Goal: Information Seeking & Learning: Check status

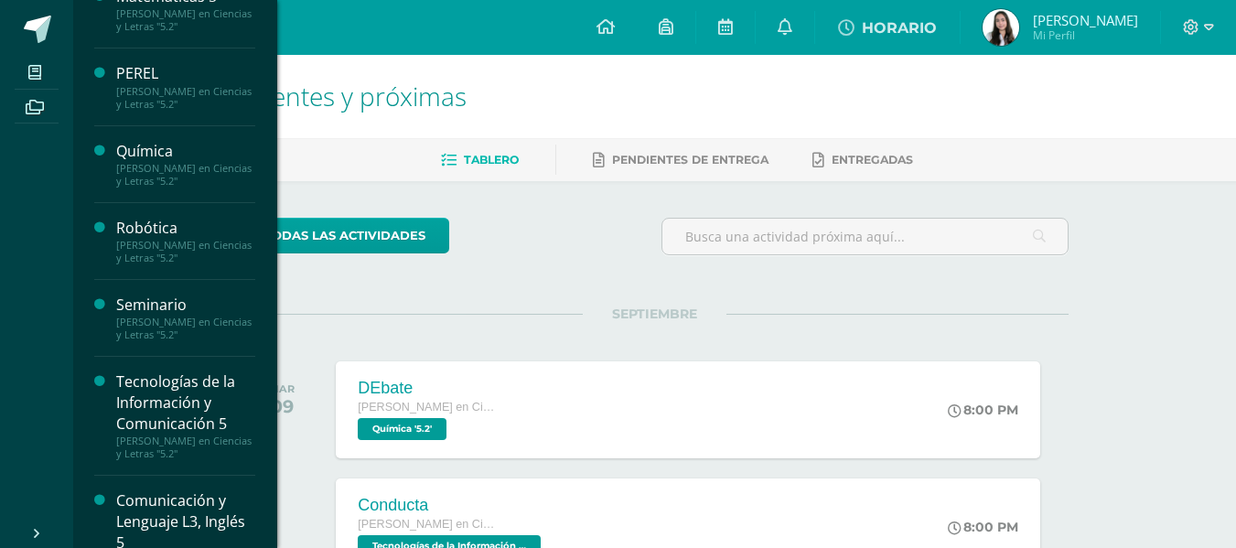
scroll to position [733, 0]
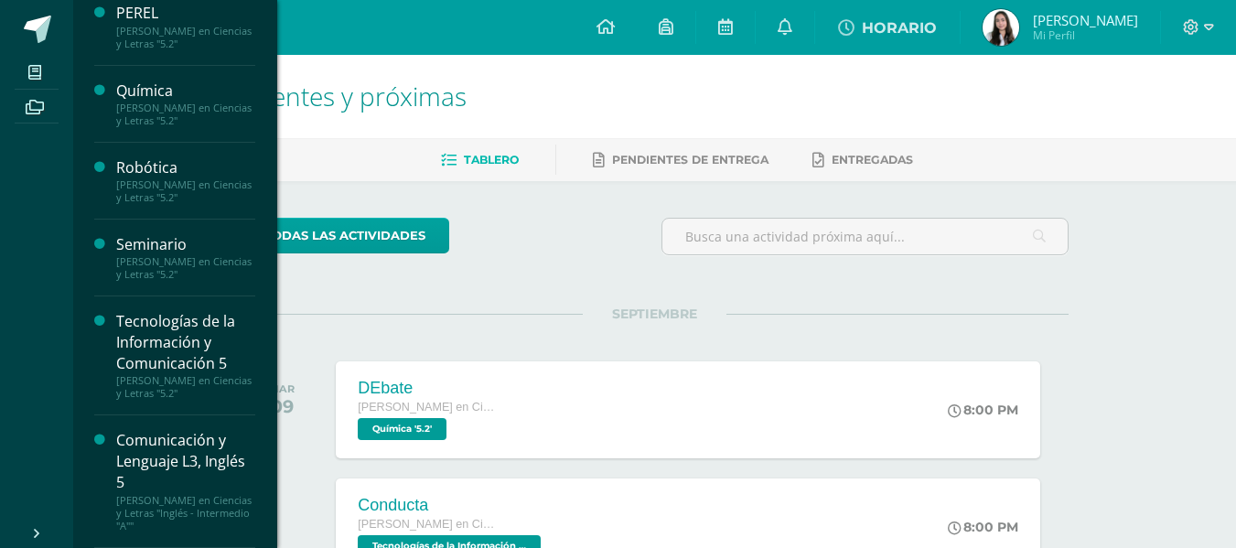
click at [193, 469] on div "Comunicación y Lenguaje L3, Inglés 5" at bounding box center [185, 461] width 139 height 63
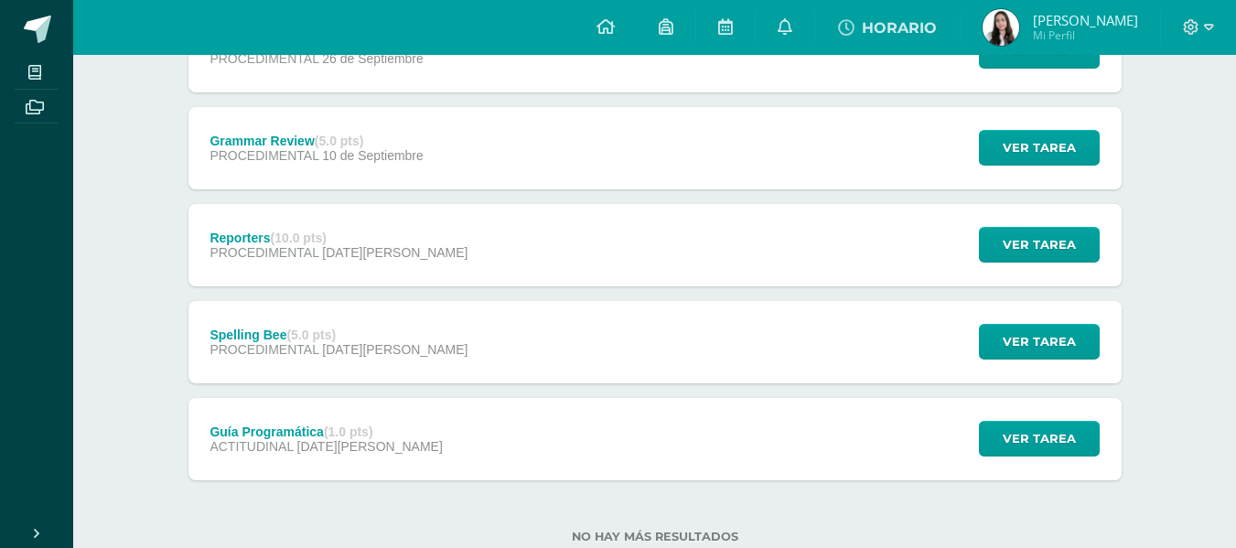
scroll to position [301, 0]
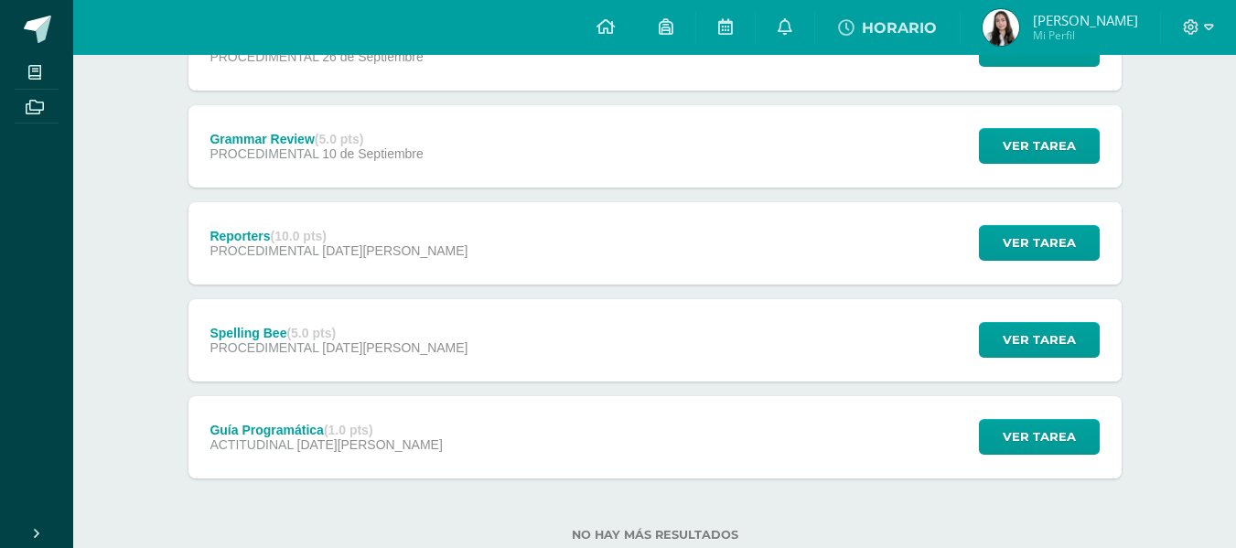
click at [381, 152] on span "10 de Septiembre" at bounding box center [373, 153] width 102 height 15
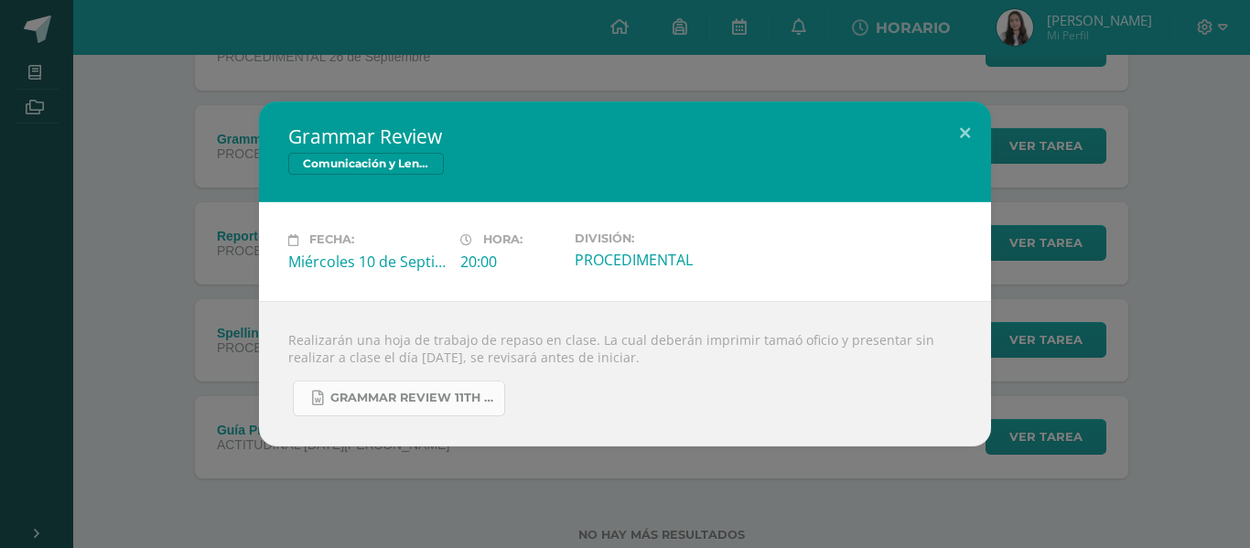
click at [433, 404] on span "Grammar Review 11th grade Unit 3.docx" at bounding box center [412, 398] width 165 height 15
click at [1025, 123] on div "Grammar Review Comunicación y Lenguaje L3, Inglés 5 Fecha: Miércoles 10 de Sept…" at bounding box center [624, 274] width 1235 height 344
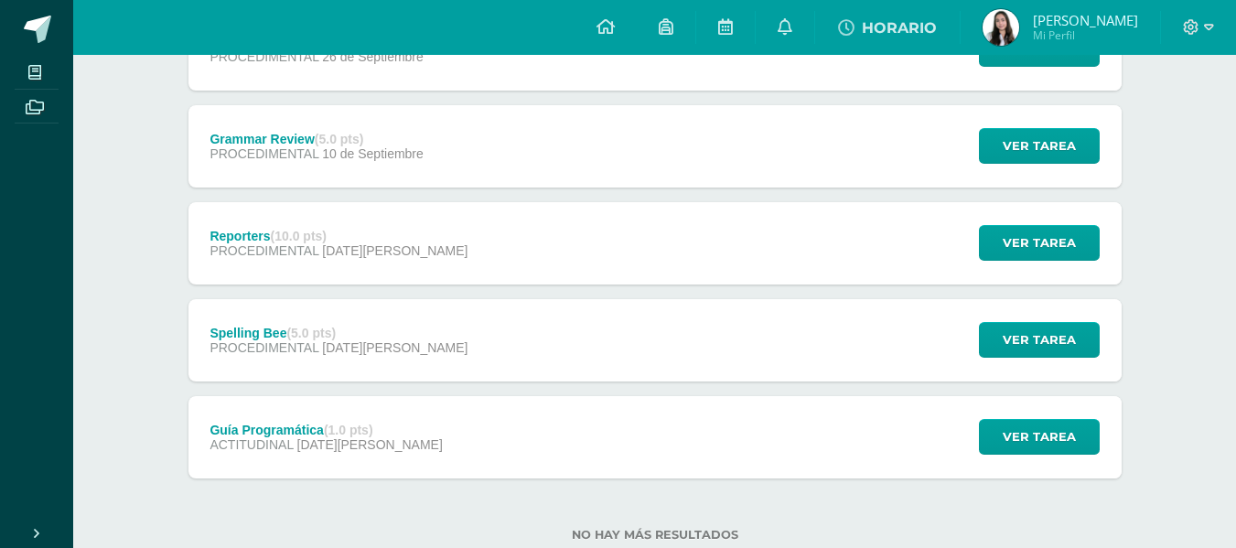
click at [1069, 10] on span "María Camila Mi Perfil" at bounding box center [1060, 27] width 163 height 37
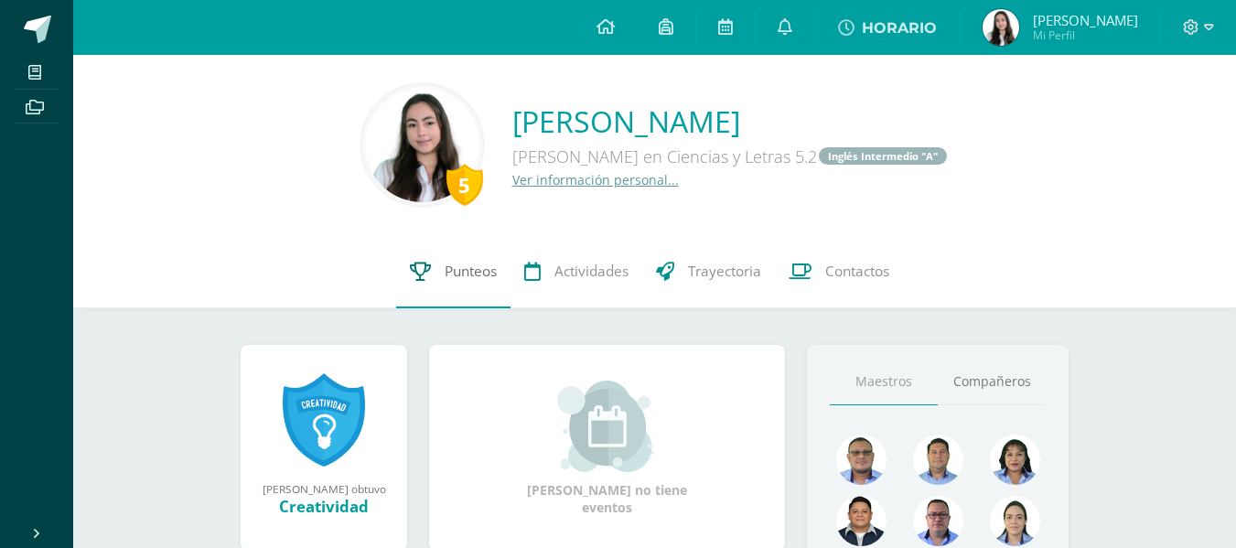
click at [462, 271] on span "Punteos" at bounding box center [471, 271] width 52 height 19
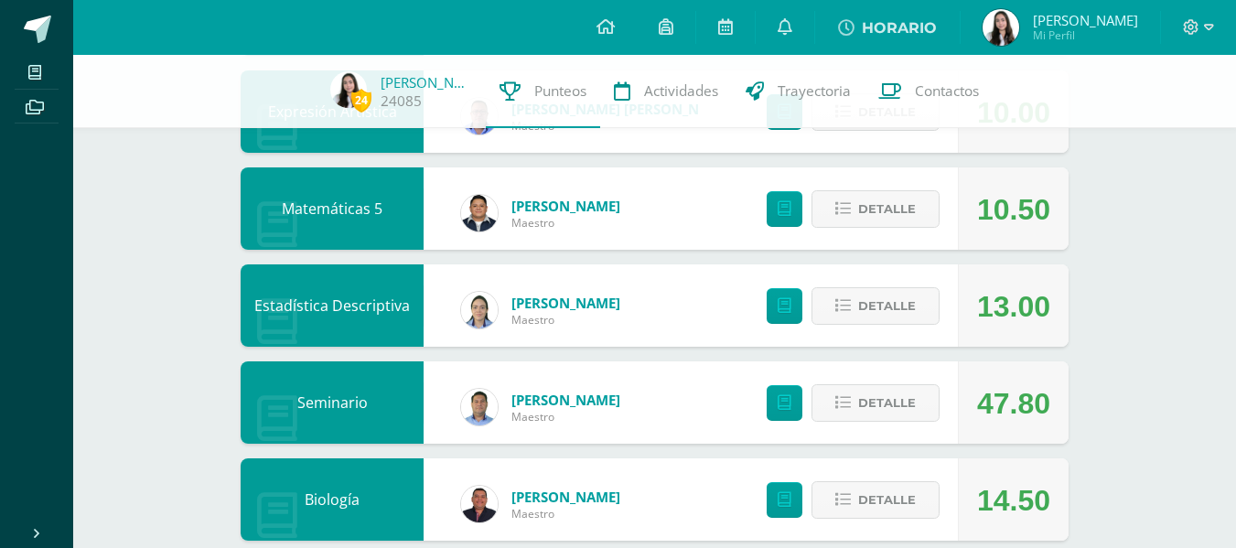
scroll to position [668, 0]
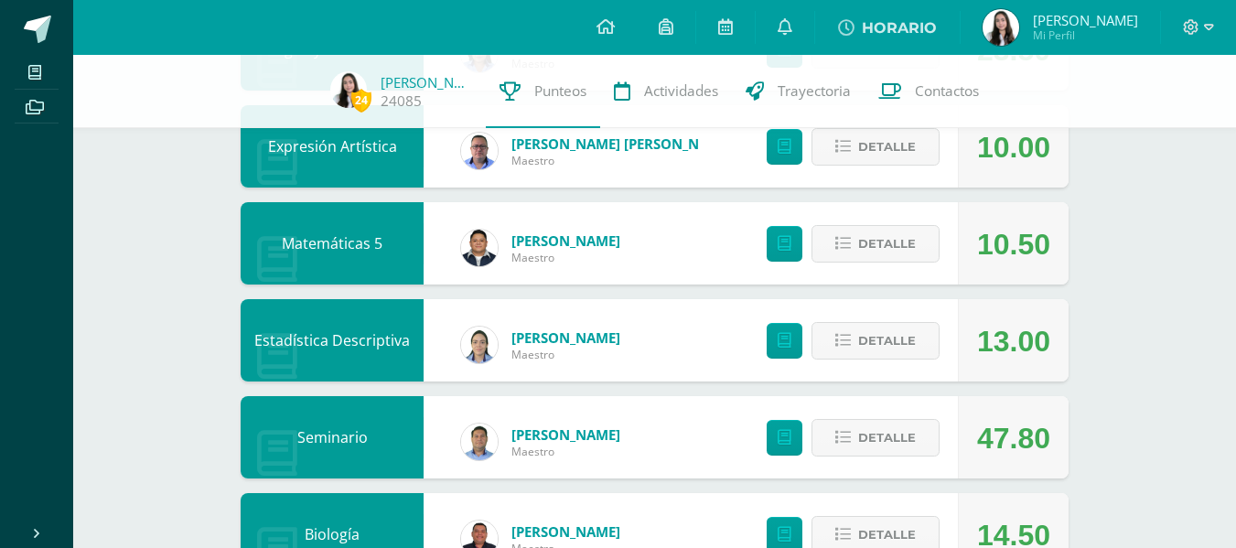
click at [617, 242] on div "David Méndez Maestro" at bounding box center [541, 248] width 196 height 82
click at [347, 244] on div "Matemáticas 5" at bounding box center [332, 243] width 183 height 82
click at [795, 245] on link at bounding box center [785, 244] width 36 height 36
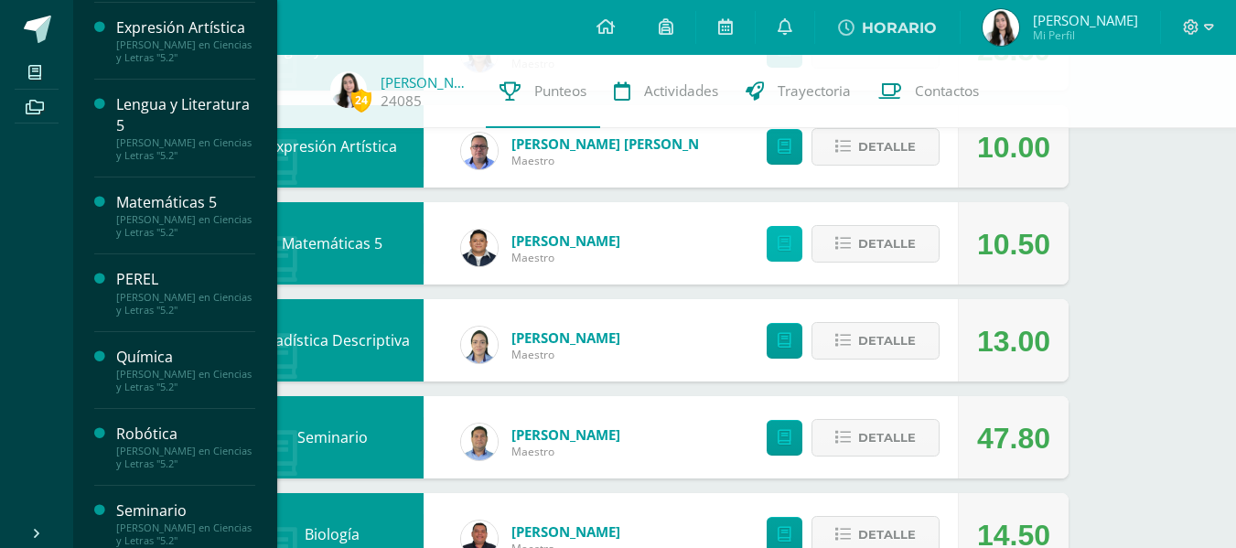
scroll to position [466, 0]
click at [129, 202] on div "Matemáticas 5" at bounding box center [185, 203] width 139 height 21
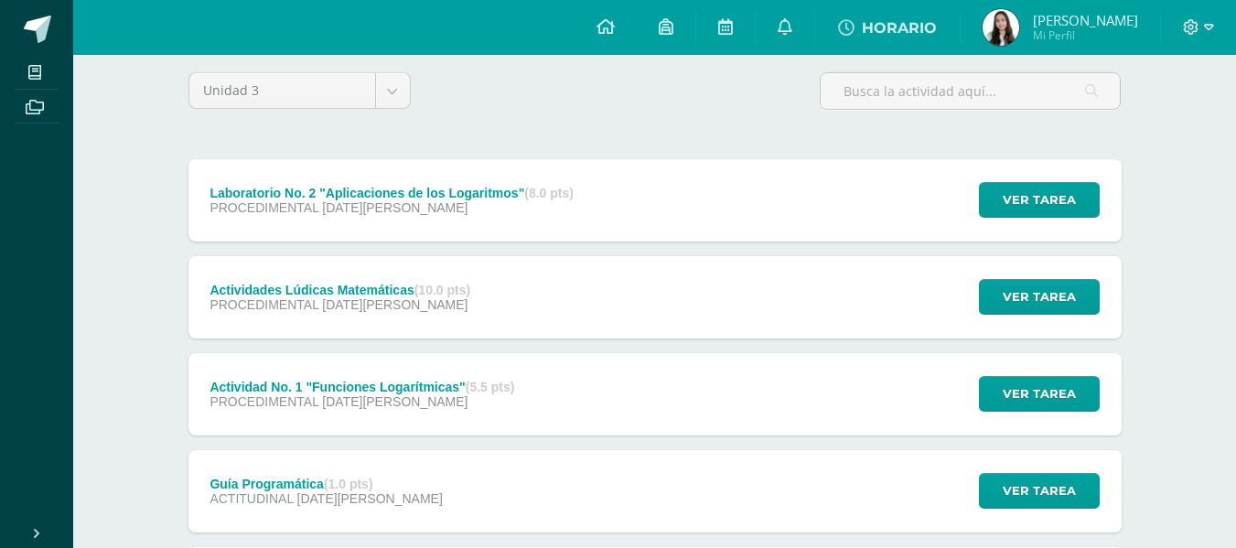
scroll to position [353, 0]
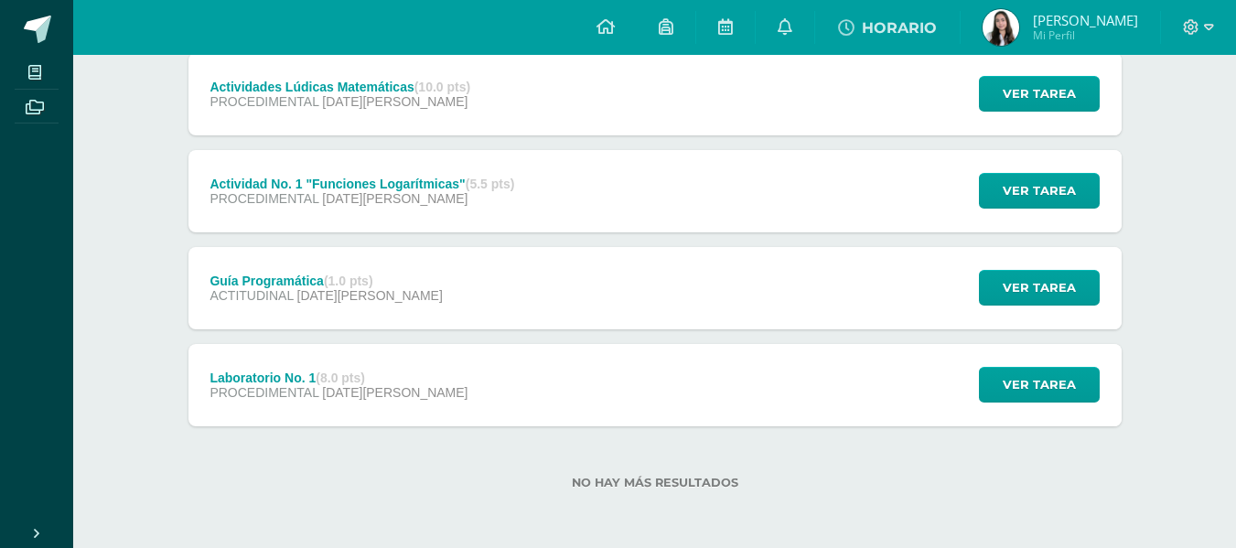
click at [425, 264] on div "Guía Programática (1.0 pts) ACTITUDINAL 04 de Agosto Ver tarea Guía Programátic…" at bounding box center [654, 288] width 933 height 82
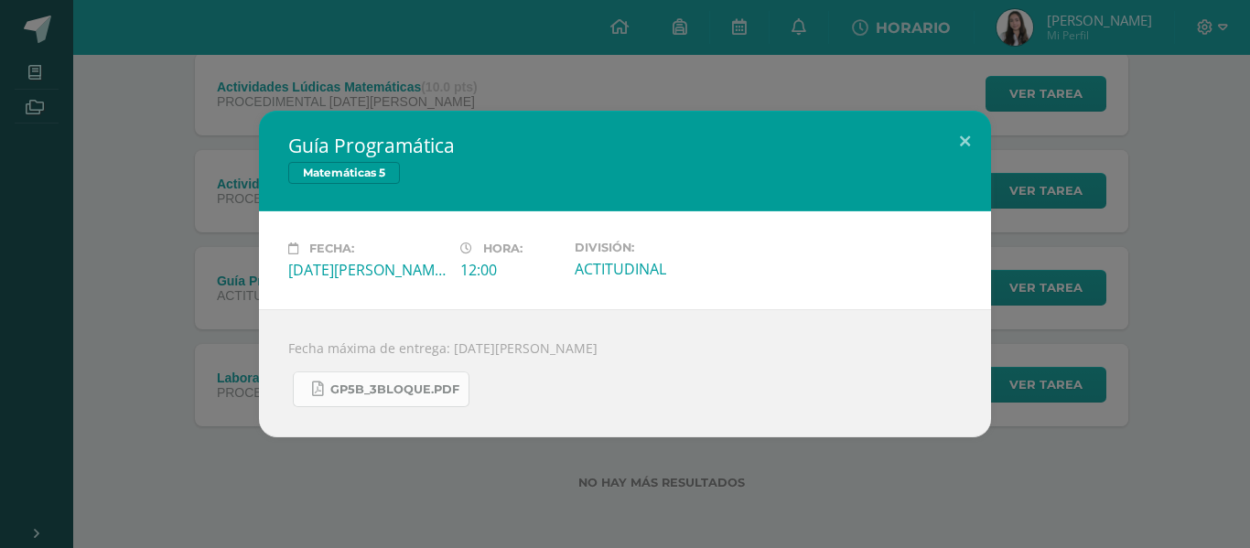
click at [431, 388] on span "GP5B_3Bloque.pdf" at bounding box center [394, 389] width 129 height 15
click at [993, 22] on div "Guía Programática Matemáticas 5 Fecha: Lunes 04 de Agosto Hora: 12:00 División:" at bounding box center [625, 274] width 1250 height 548
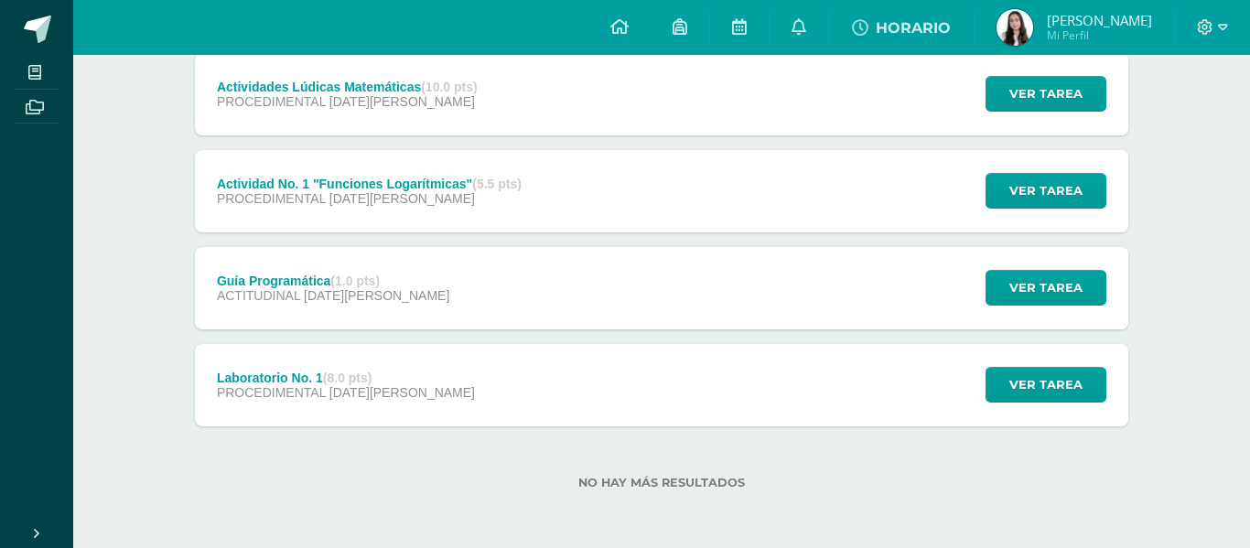
drag, startPoint x: 1092, startPoint y: 24, endPoint x: 1027, endPoint y: 34, distance: 65.7
click at [1092, 24] on span "[PERSON_NAME]" at bounding box center [1099, 20] width 105 height 18
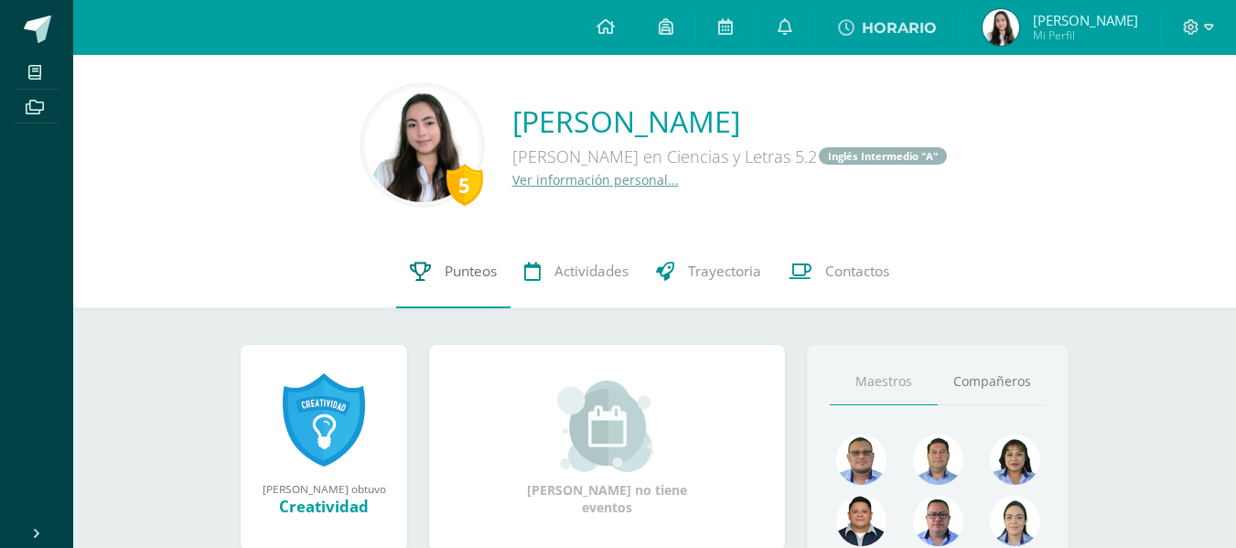
click at [426, 264] on icon at bounding box center [420, 271] width 21 height 19
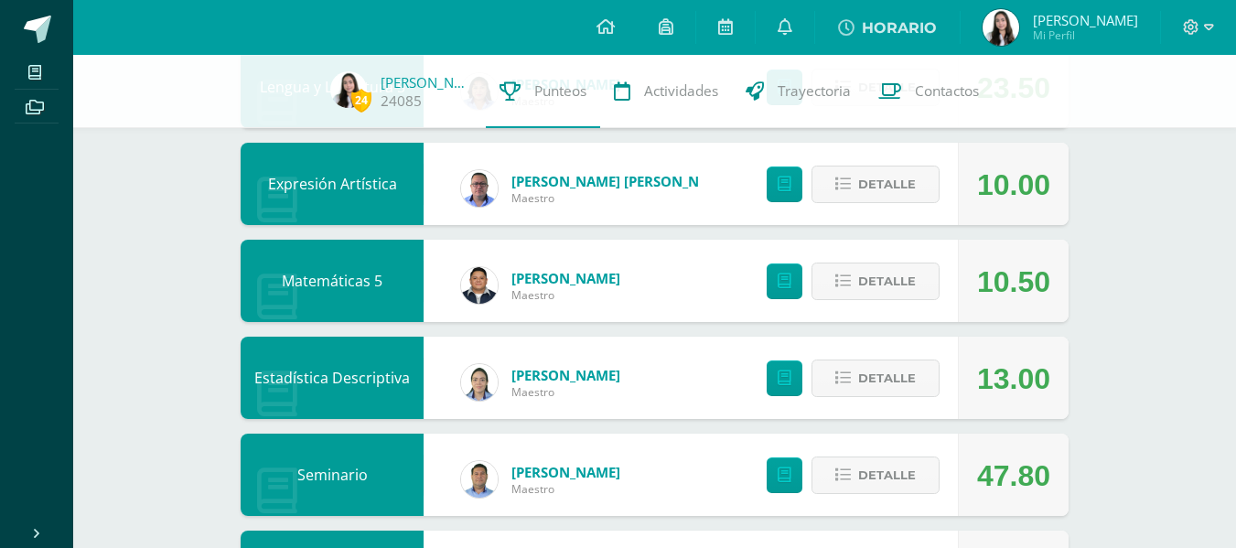
scroll to position [636, 0]
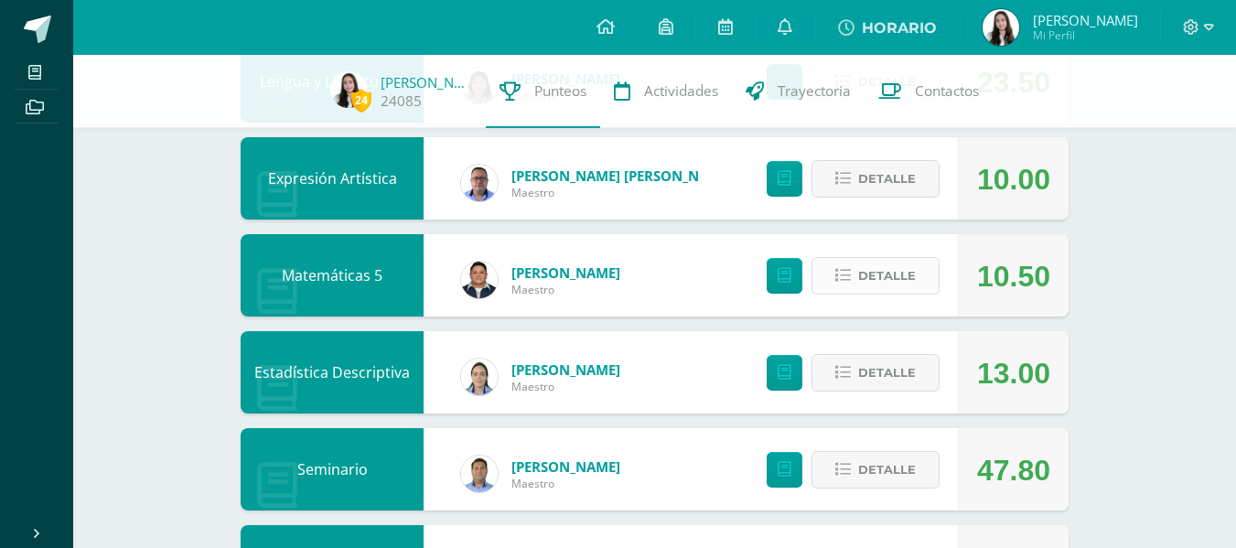
click at [846, 270] on icon at bounding box center [843, 276] width 16 height 16
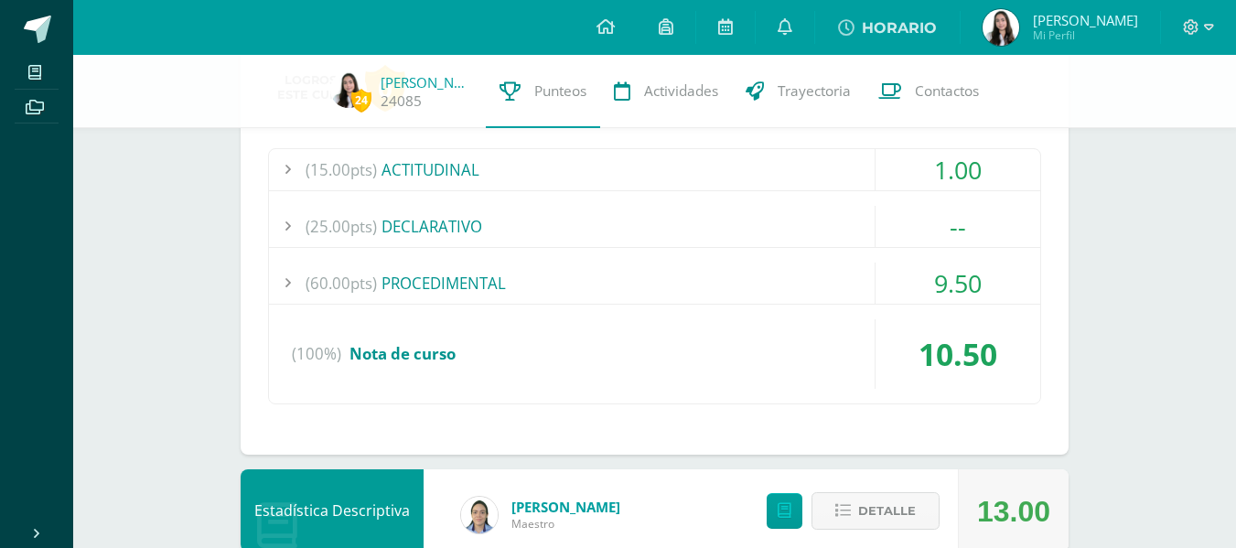
scroll to position [921, 0]
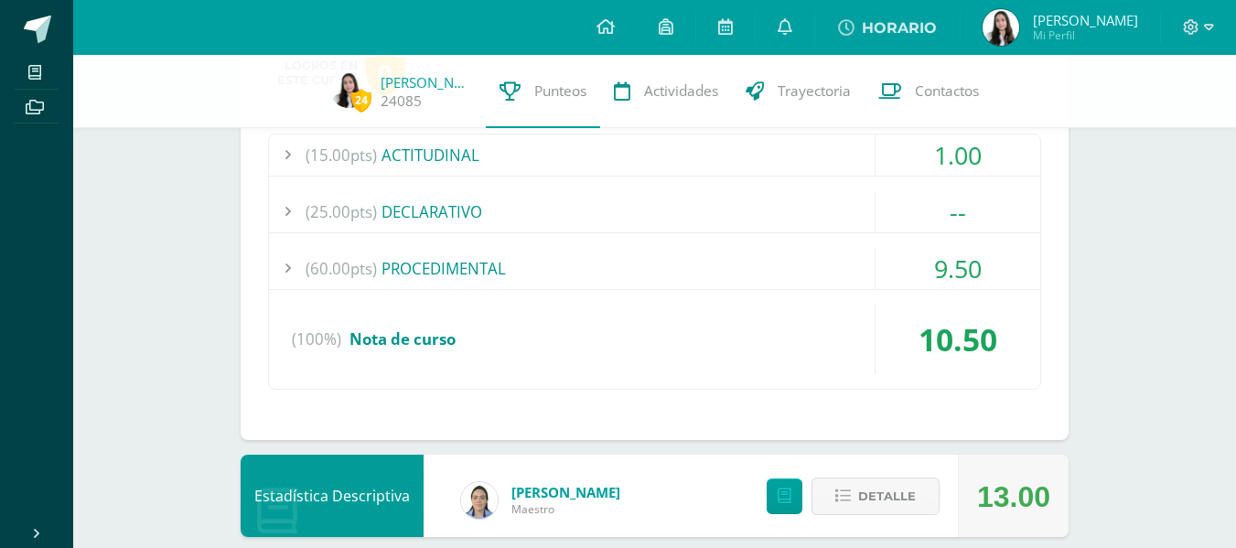
click at [391, 262] on div "(60.00pts) PROCEDIMENTAL" at bounding box center [654, 268] width 771 height 41
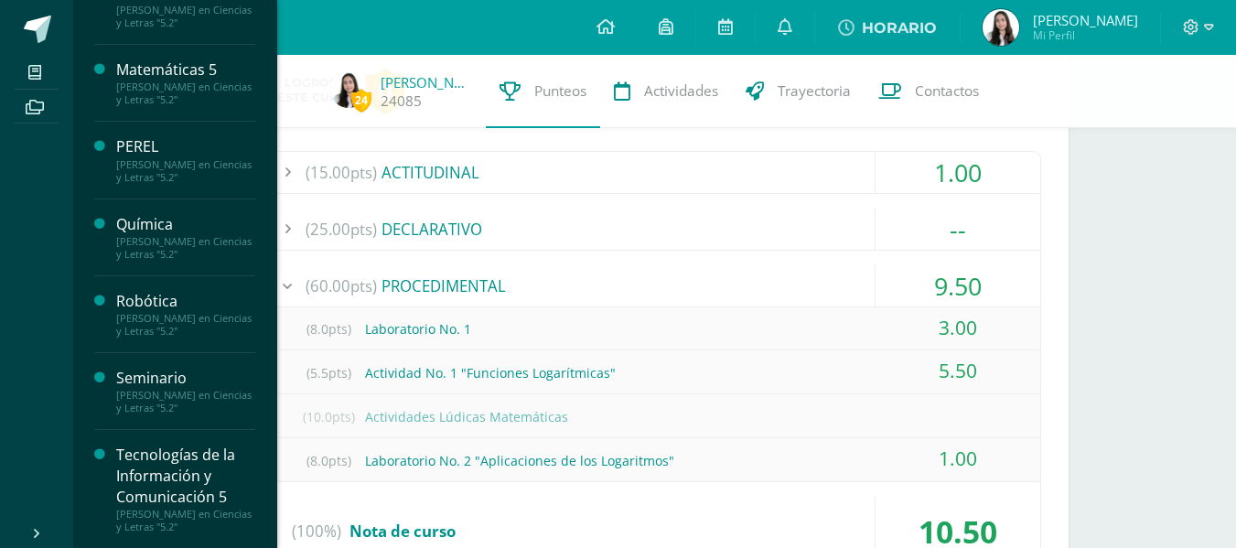
scroll to position [733, 0]
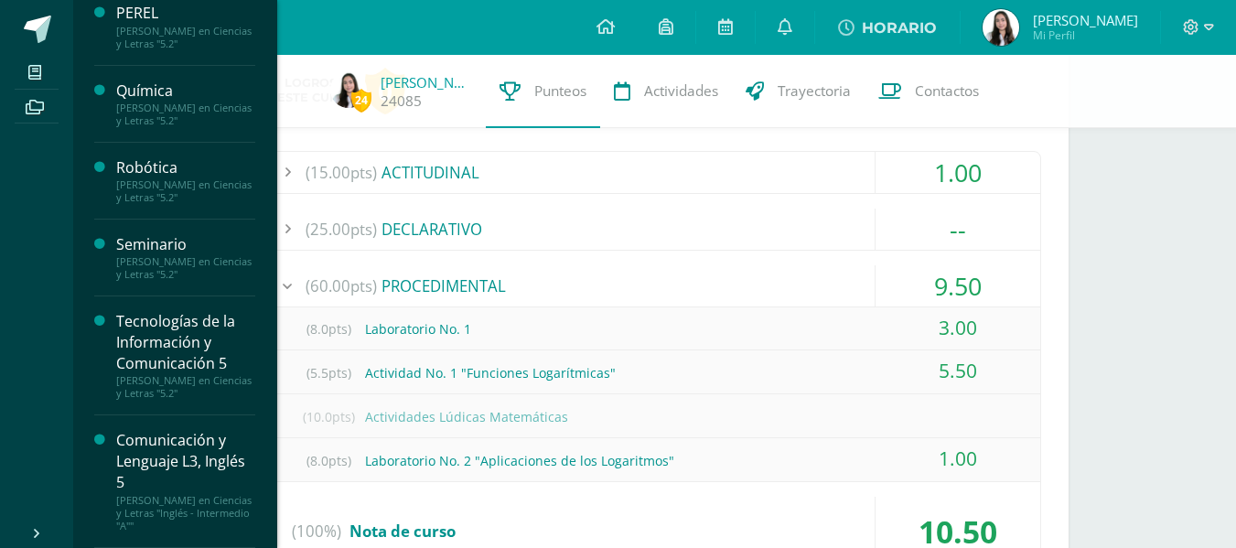
click at [162, 109] on div "[PERSON_NAME] en Ciencias y Letras "5.2"" at bounding box center [185, 115] width 139 height 26
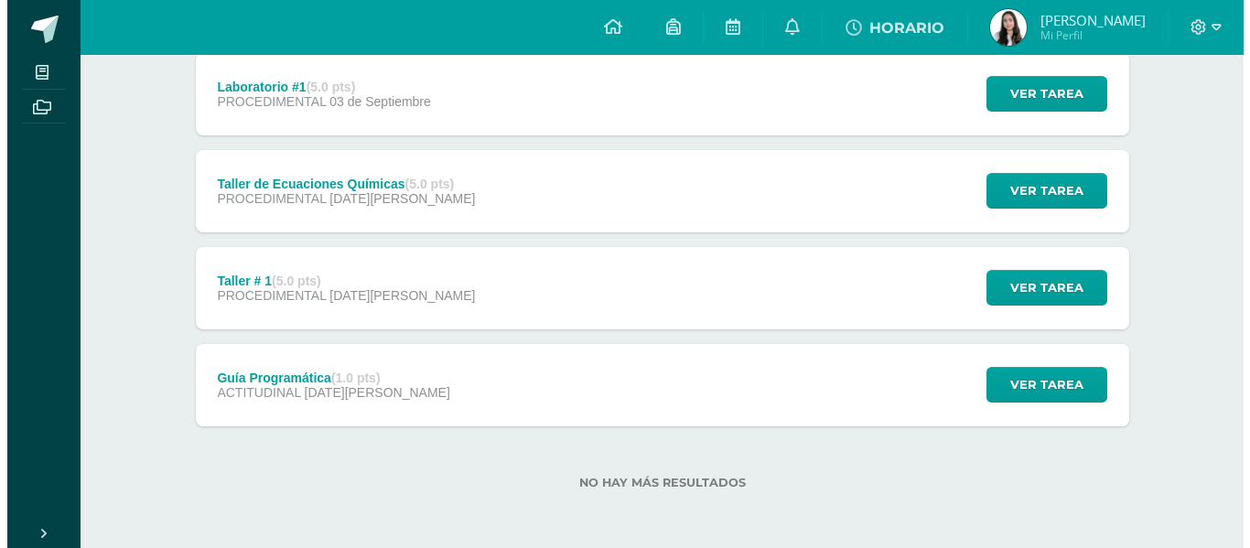
scroll to position [449, 0]
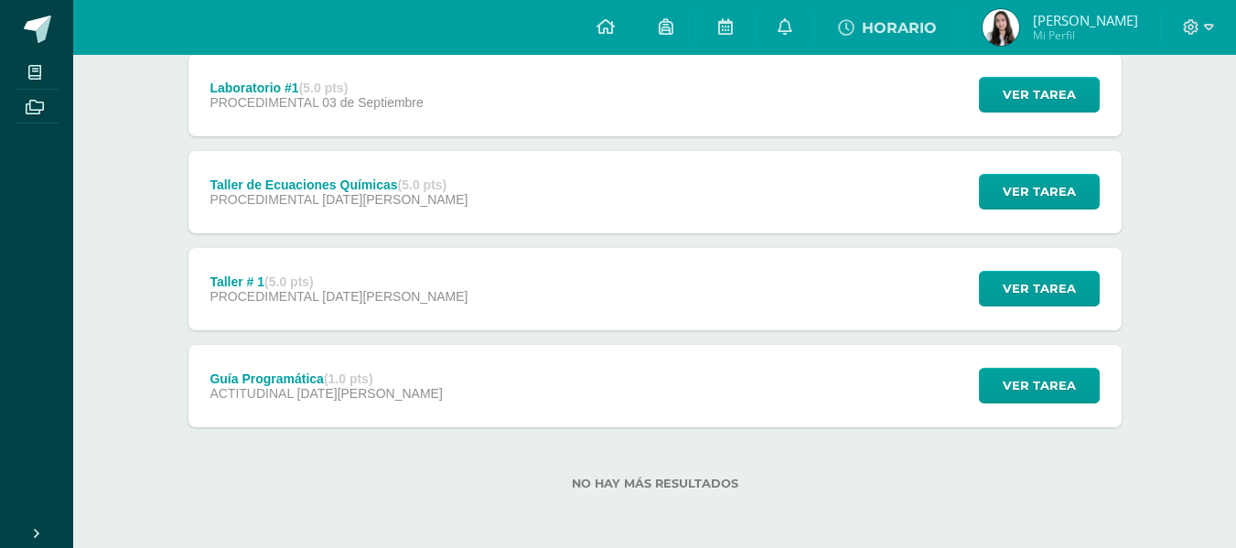
click at [267, 414] on div "Guía Programática (1.0 pts) ACTITUDINAL [DATE][PERSON_NAME]" at bounding box center [326, 386] width 276 height 82
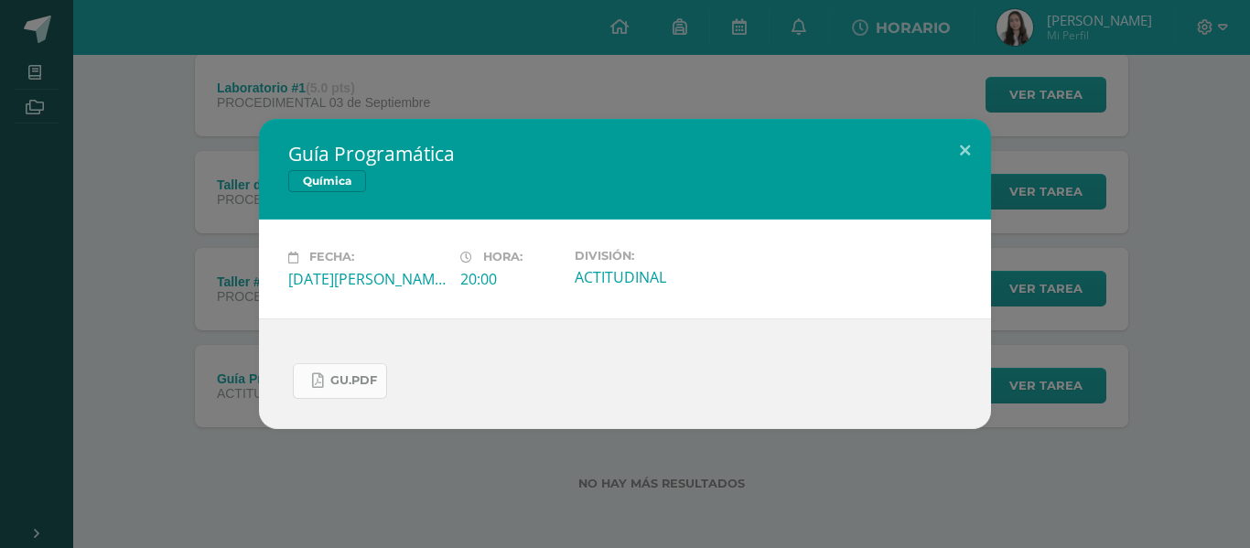
click at [356, 371] on link "Gu.pdf" at bounding box center [340, 381] width 94 height 36
click at [485, 58] on div "Guía Programática Química Fecha: [DATE][PERSON_NAME] Hora: 20:00 División: ACTI…" at bounding box center [625, 274] width 1250 height 548
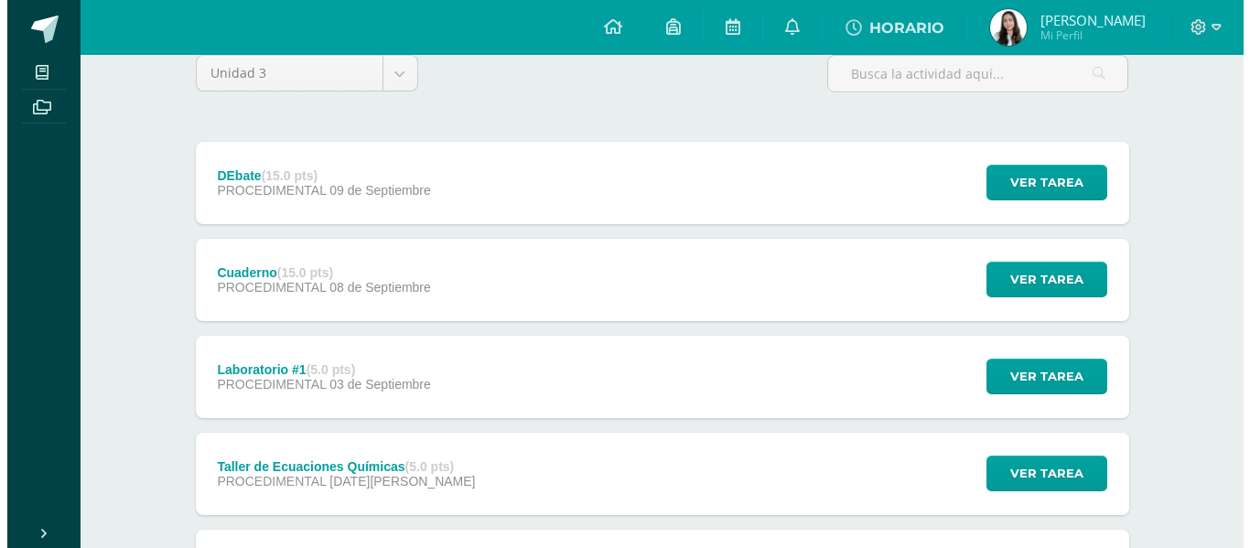
scroll to position [157, 0]
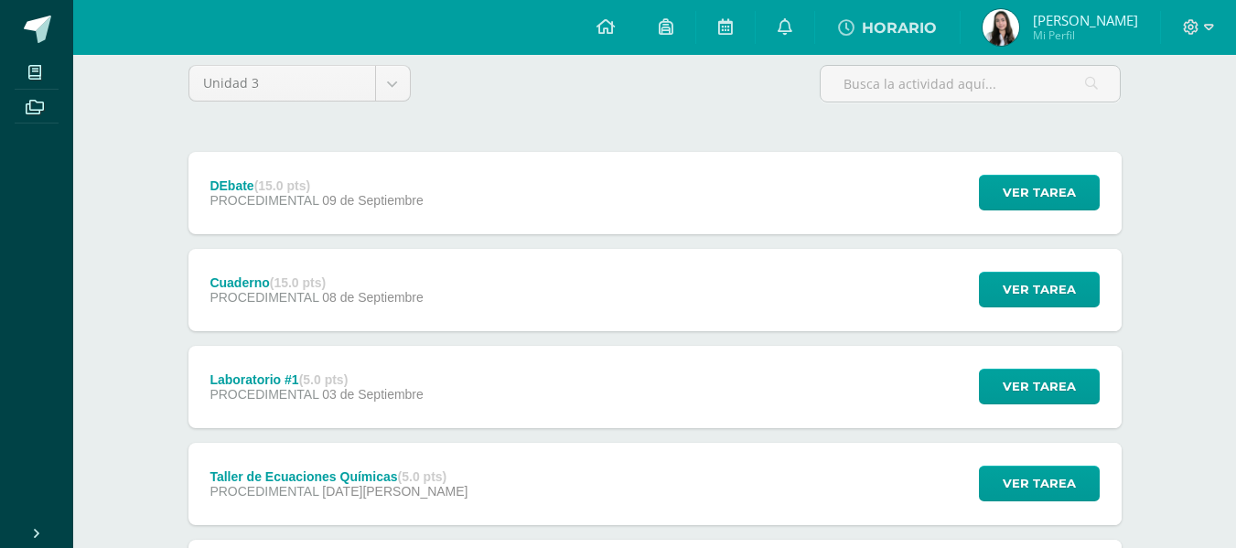
click at [389, 213] on div "DEbate (15.0 pts) PROCEDIMENTAL [DATE]" at bounding box center [316, 193] width 257 height 82
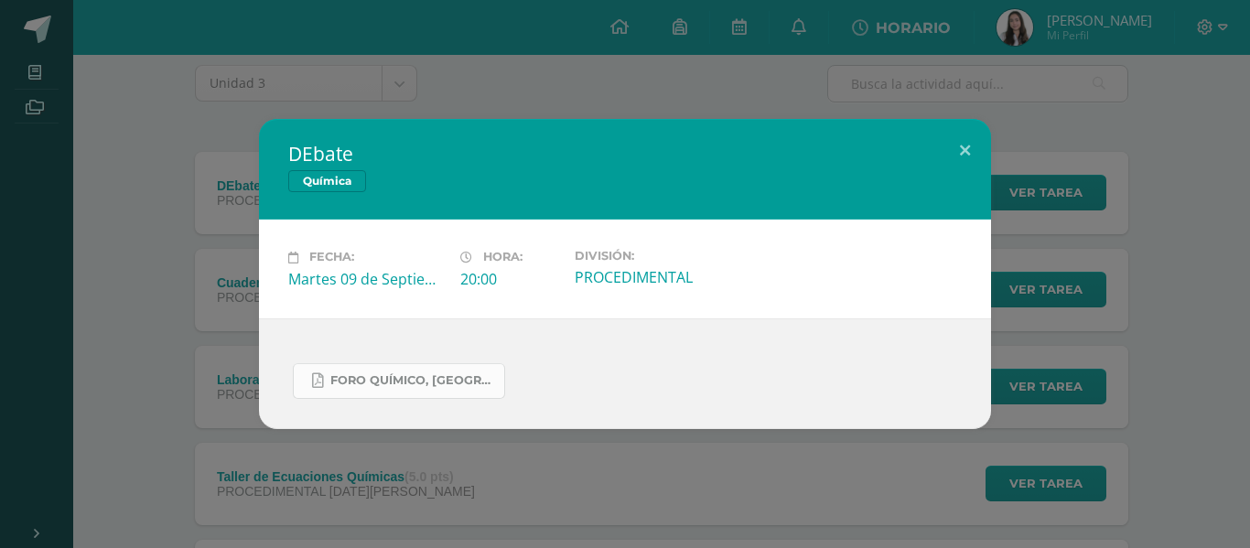
click at [445, 377] on span "Foro Químico, [GEOGRAPHIC_DATA] 2025.pdf" at bounding box center [412, 380] width 165 height 15
